Goal: Navigation & Orientation: Find specific page/section

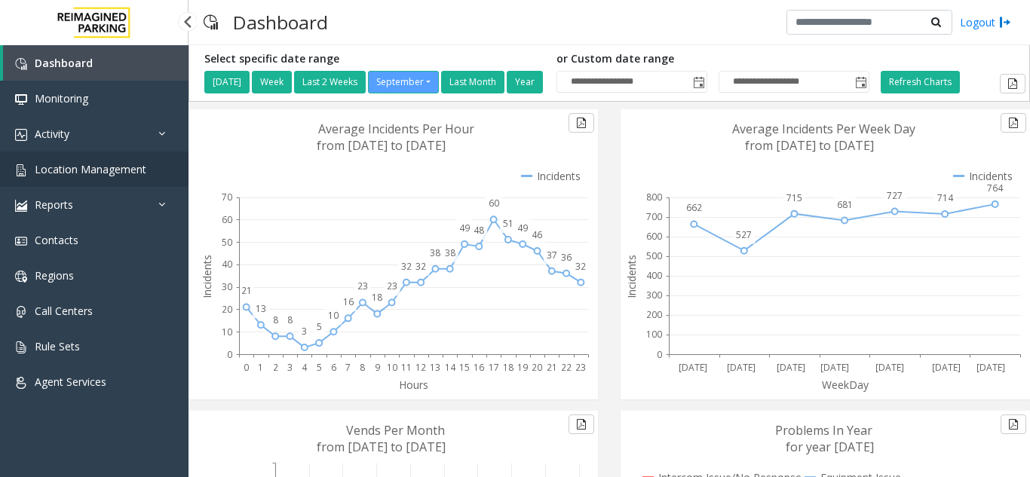
drag, startPoint x: 128, startPoint y: 170, endPoint x: 192, endPoint y: 176, distance: 63.6
click at [128, 170] on span "Location Management" at bounding box center [91, 169] width 112 height 14
click at [126, 166] on span "Location Management" at bounding box center [91, 169] width 112 height 14
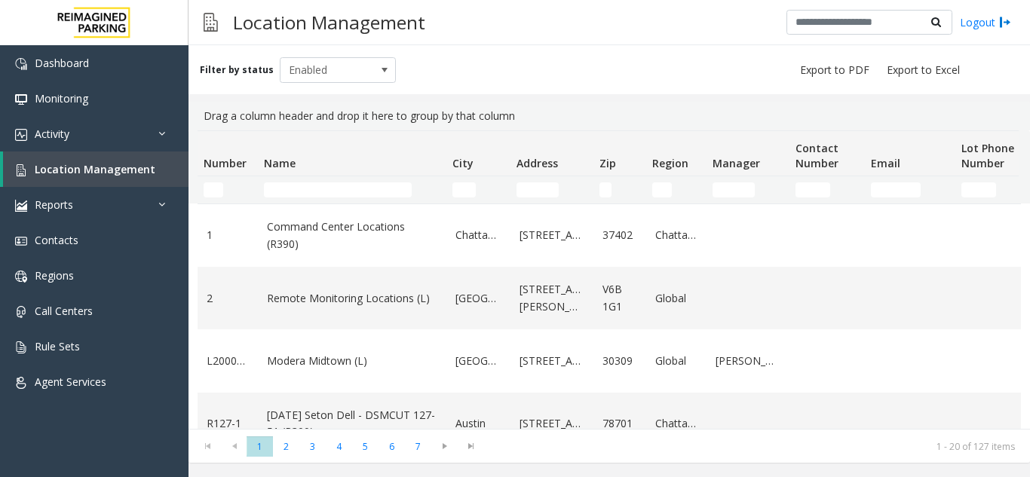
drag, startPoint x: 545, startPoint y: 12, endPoint x: 533, endPoint y: 19, distance: 13.2
drag, startPoint x: 533, startPoint y: 19, endPoint x: 302, endPoint y: 0, distance: 231.6
click at [498, 41] on div "Location Management Logout" at bounding box center [610, 22] width 842 height 45
drag, startPoint x: 532, startPoint y: 48, endPoint x: 492, endPoint y: 68, distance: 44.9
click at [492, 68] on div "Filter by status Enabled" at bounding box center [610, 69] width 842 height 49
